Goal: Information Seeking & Learning: Learn about a topic

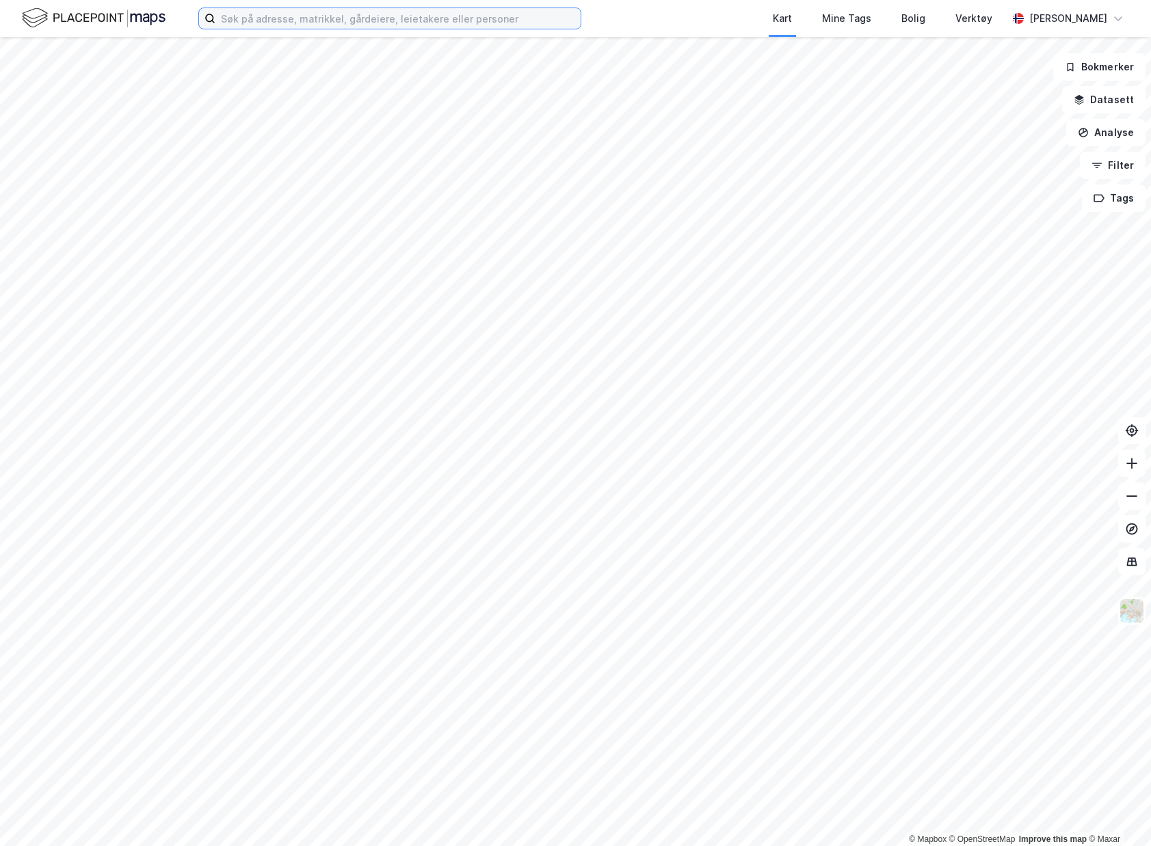
click at [401, 22] on input at bounding box center [397, 18] width 365 height 21
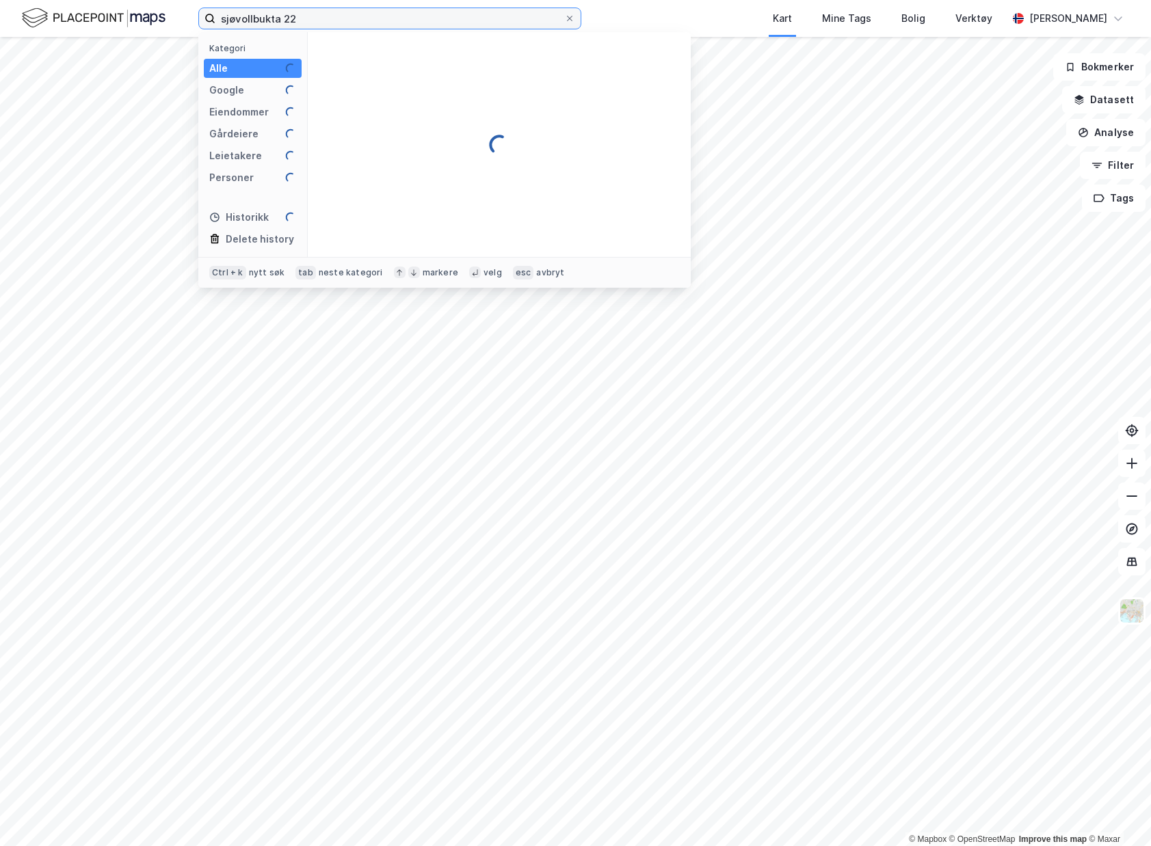
type input "sjøvollbukta 22"
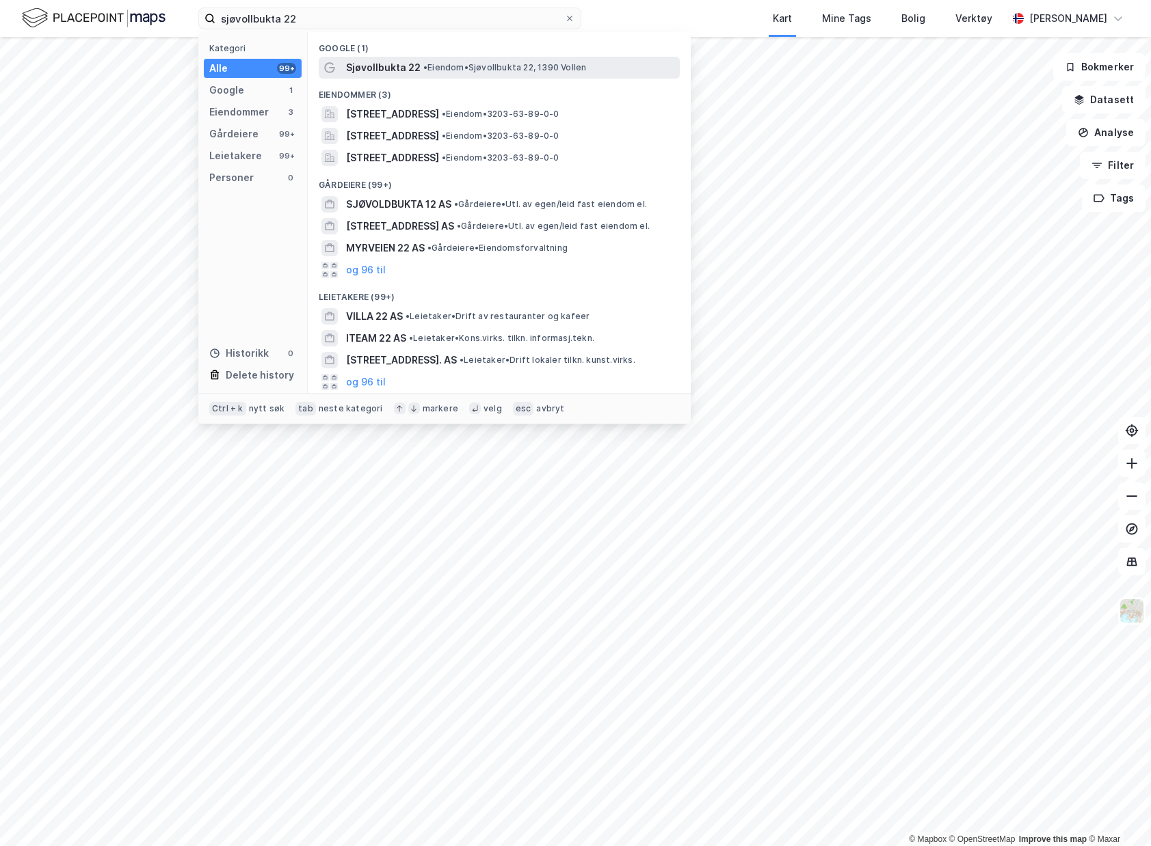
click at [433, 76] on div "Sjøvollbukta 22 • [PERSON_NAME] 22, 1390 Vollen" at bounding box center [499, 68] width 361 height 22
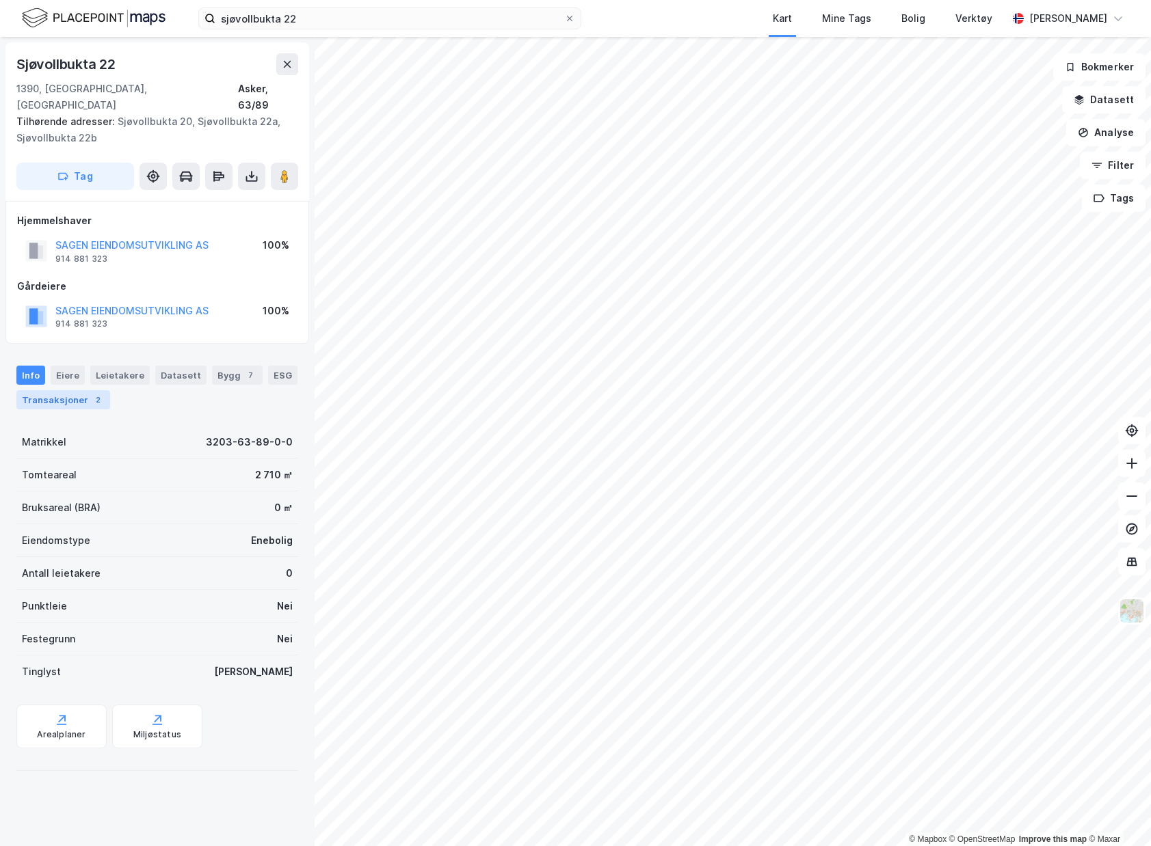
click at [80, 390] on div "Transaksjoner 2" at bounding box center [63, 399] width 94 height 19
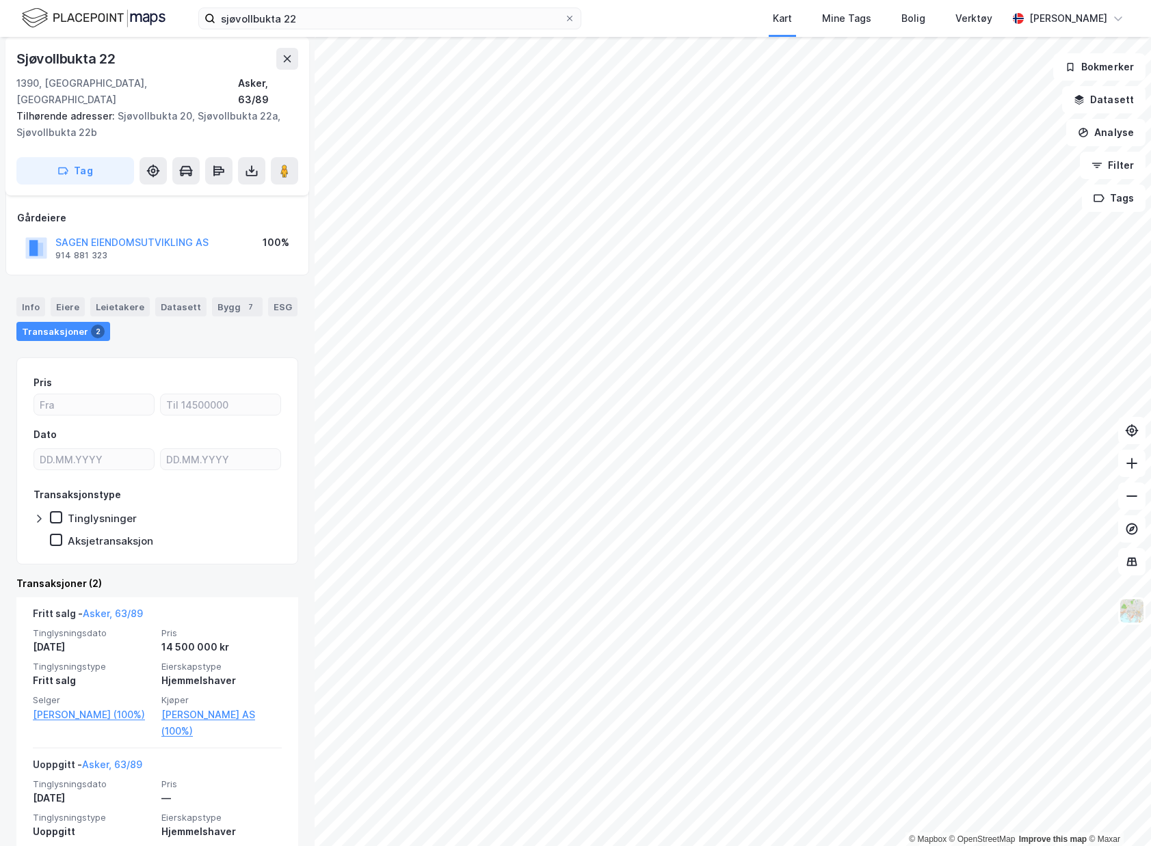
scroll to position [121, 0]
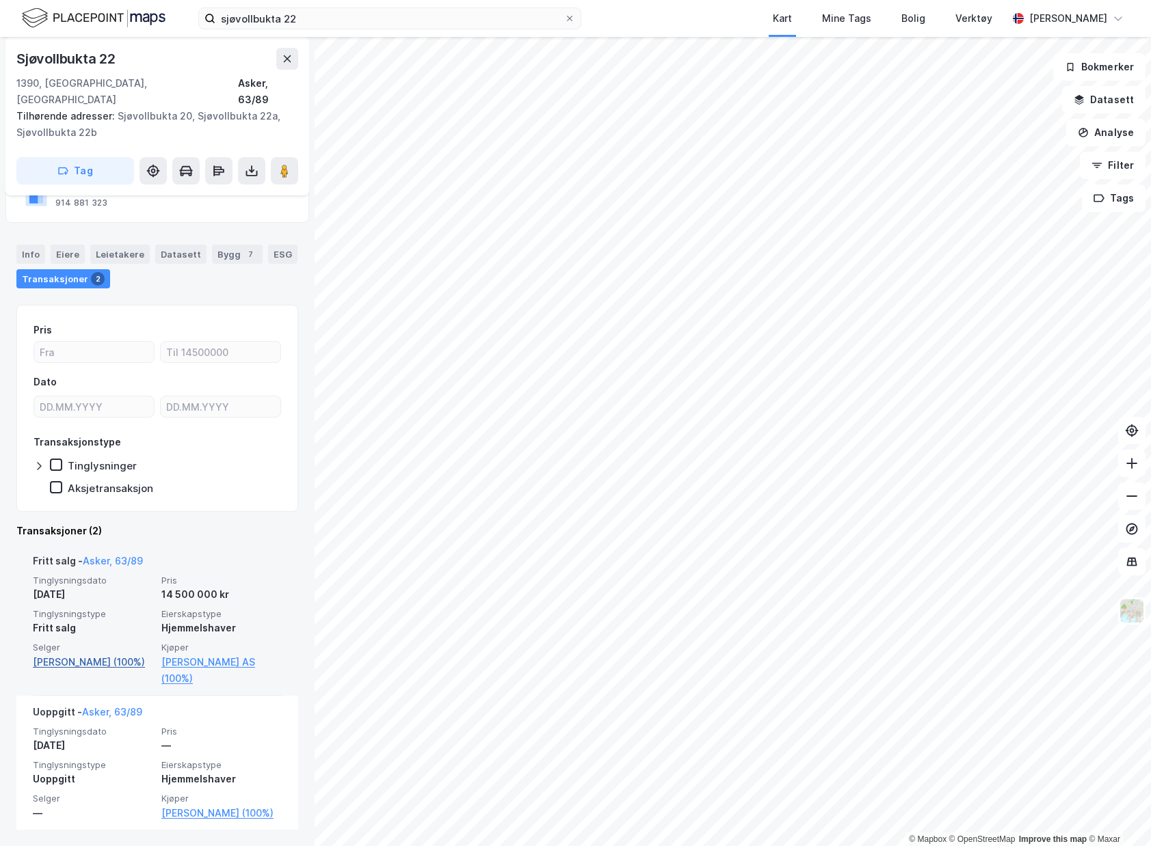
click at [98, 654] on link "[PERSON_NAME] (100%)" at bounding box center [93, 662] width 120 height 16
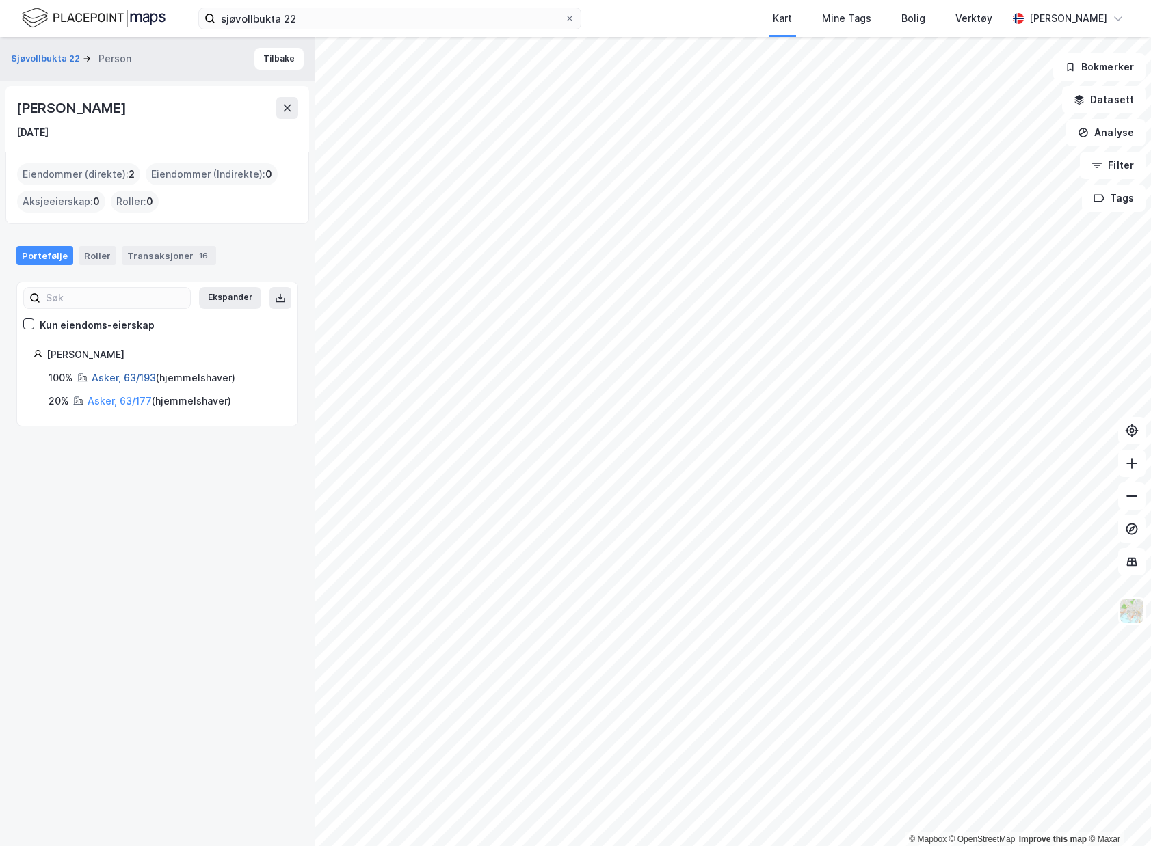
click at [128, 377] on link "Asker, 63/193" at bounding box center [124, 378] width 64 height 12
click at [117, 395] on link "Asker, 63/177" at bounding box center [120, 401] width 64 height 12
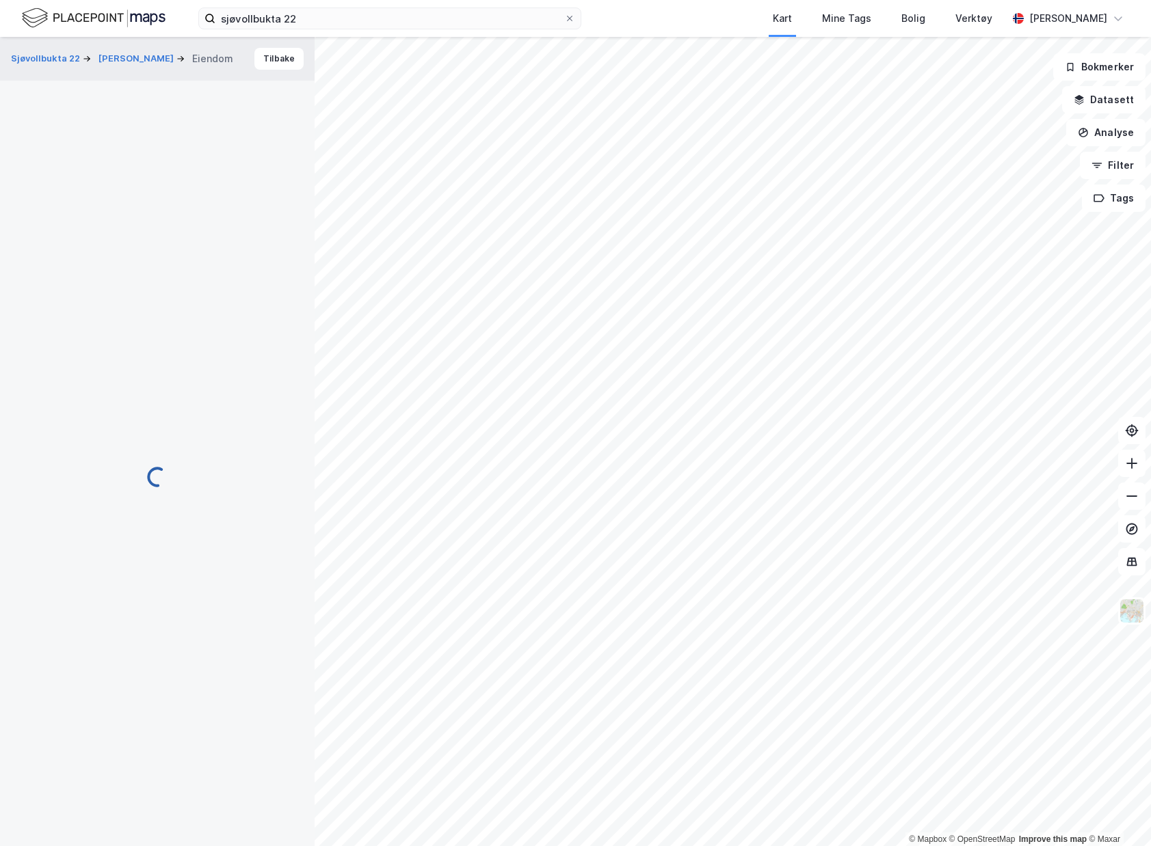
scroll to position [9, 0]
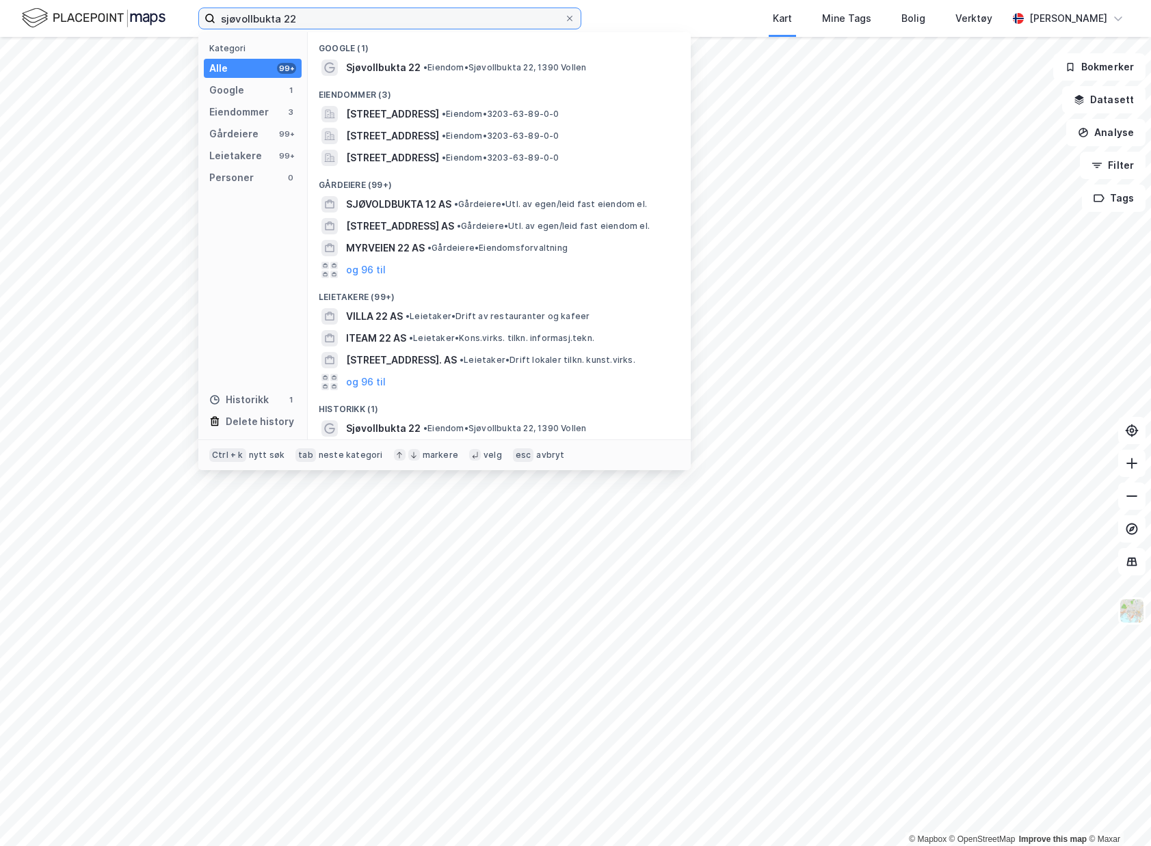
click at [356, 11] on input "sjøvollbukta 22" at bounding box center [389, 18] width 349 height 21
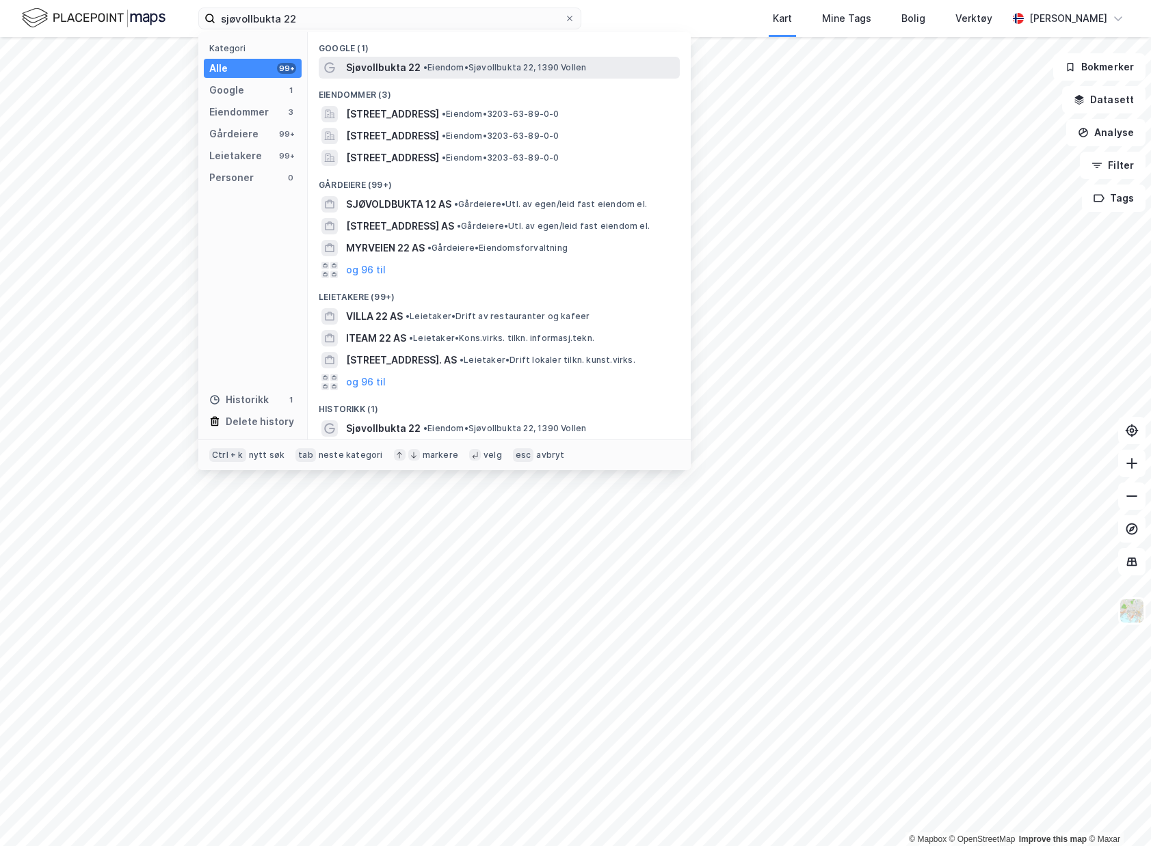
click at [398, 67] on span "Sjøvollbukta 22" at bounding box center [383, 67] width 75 height 16
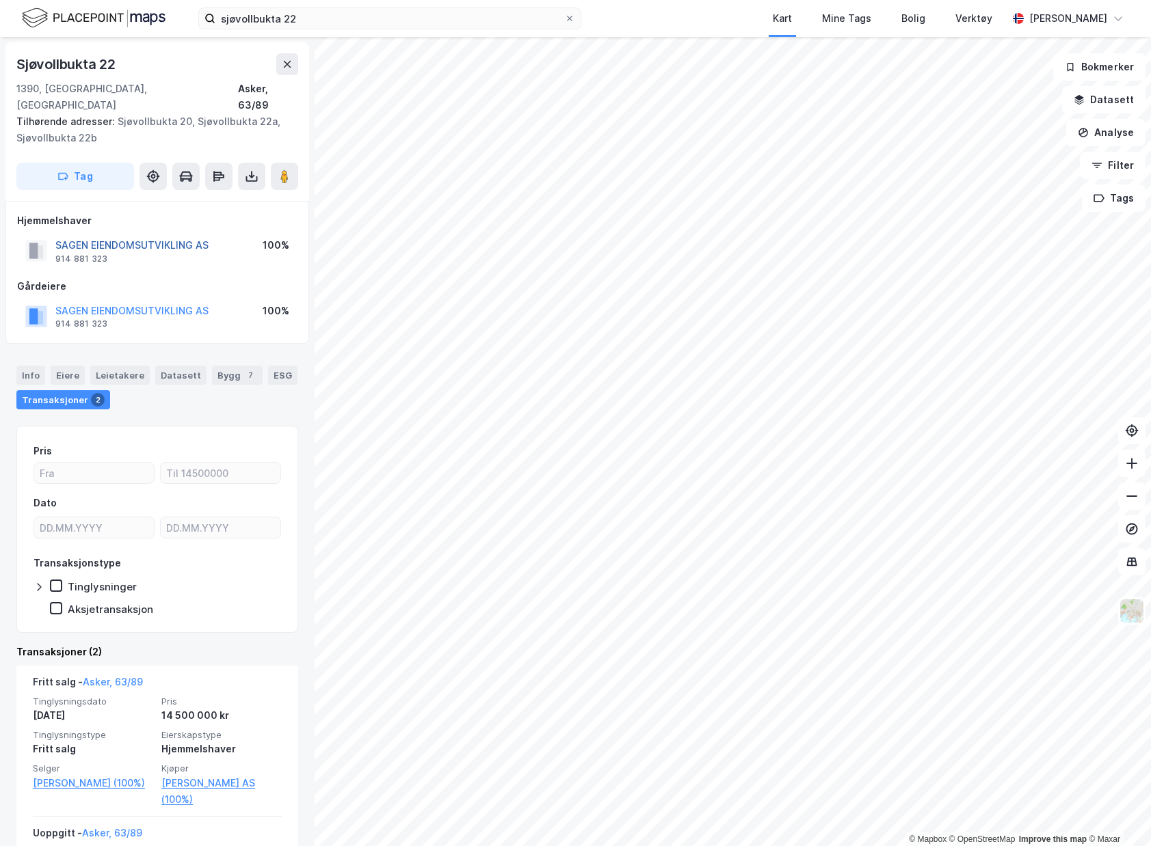
click at [0, 0] on button "SAGEN EIENDOMSUTVIKLING AS" at bounding box center [0, 0] width 0 height 0
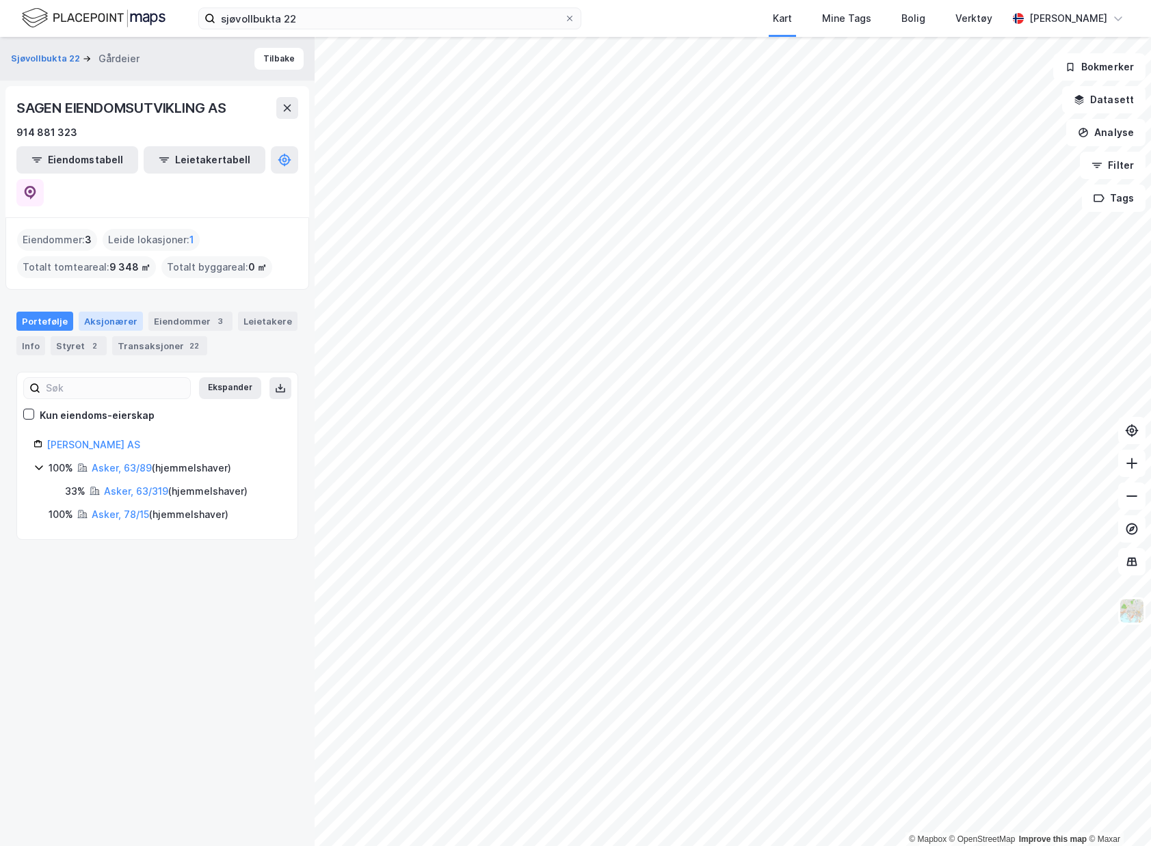
click at [121, 312] on div "Aksjonærer" at bounding box center [111, 321] width 64 height 19
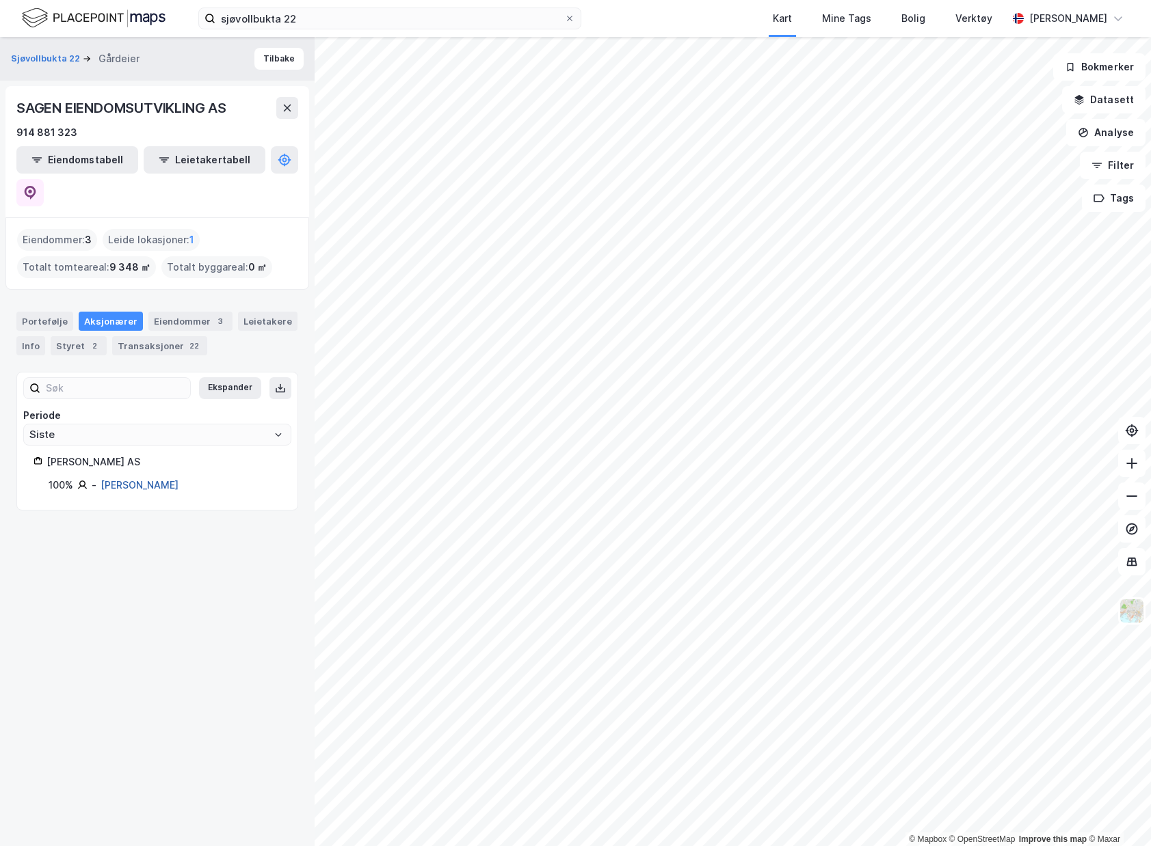
click at [144, 479] on link "[PERSON_NAME]" at bounding box center [139, 485] width 78 height 12
